Goal: Transaction & Acquisition: Subscribe to service/newsletter

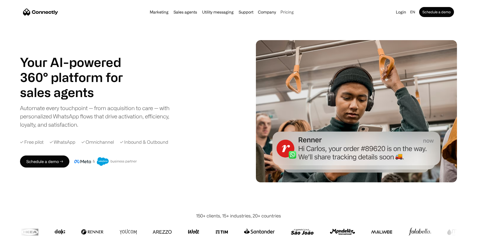
click at [293, 13] on link "Pricing" at bounding box center [286, 12] width 17 height 4
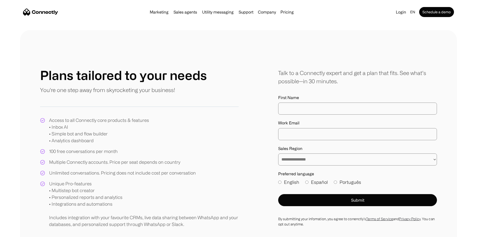
click at [215, 96] on div "Plans tailored to your needs You're one step away from skyrocketing your busine…" at bounding box center [139, 82] width 199 height 29
click at [346, 60] on div "**********" at bounding box center [238, 147] width 437 height 235
